Goal: Task Accomplishment & Management: Complete application form

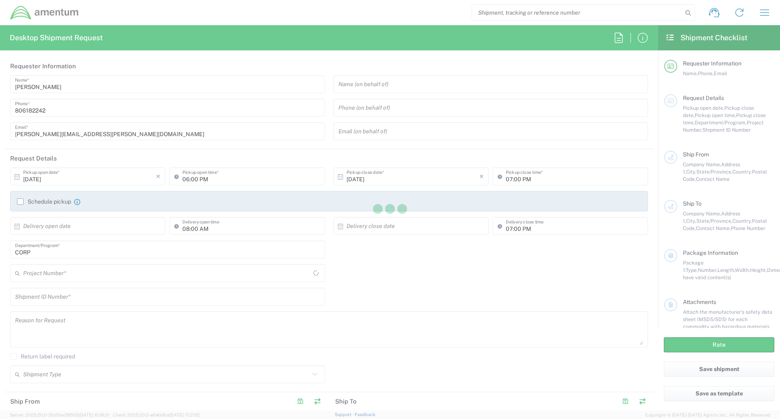
type input "[GEOGRAPHIC_DATA]"
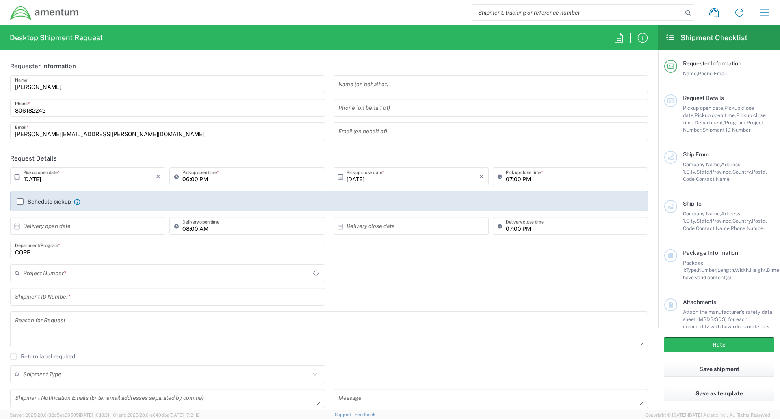
type input "[GEOGRAPHIC_DATA]"
type input "CORP"
click at [761, 11] on icon "button" at bounding box center [764, 12] width 13 height 13
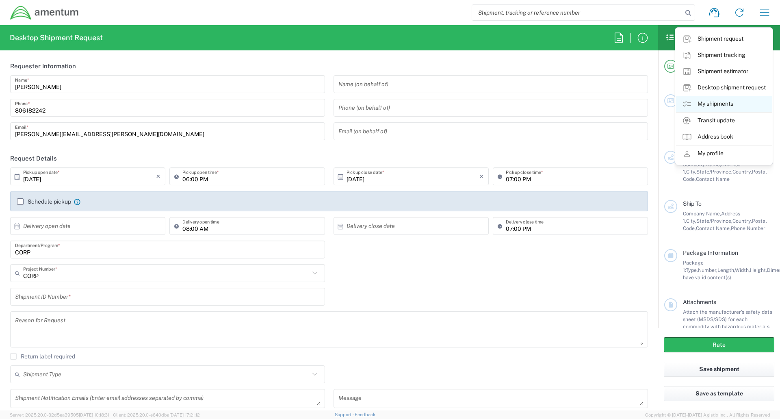
click at [716, 105] on link "My shipments" at bounding box center [723, 104] width 97 height 16
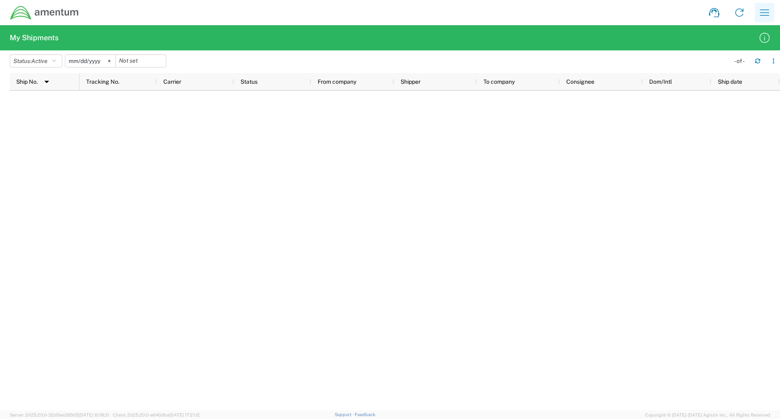
click at [767, 14] on icon "button" at bounding box center [764, 12] width 13 height 13
